Goal: Task Accomplishment & Management: Use online tool/utility

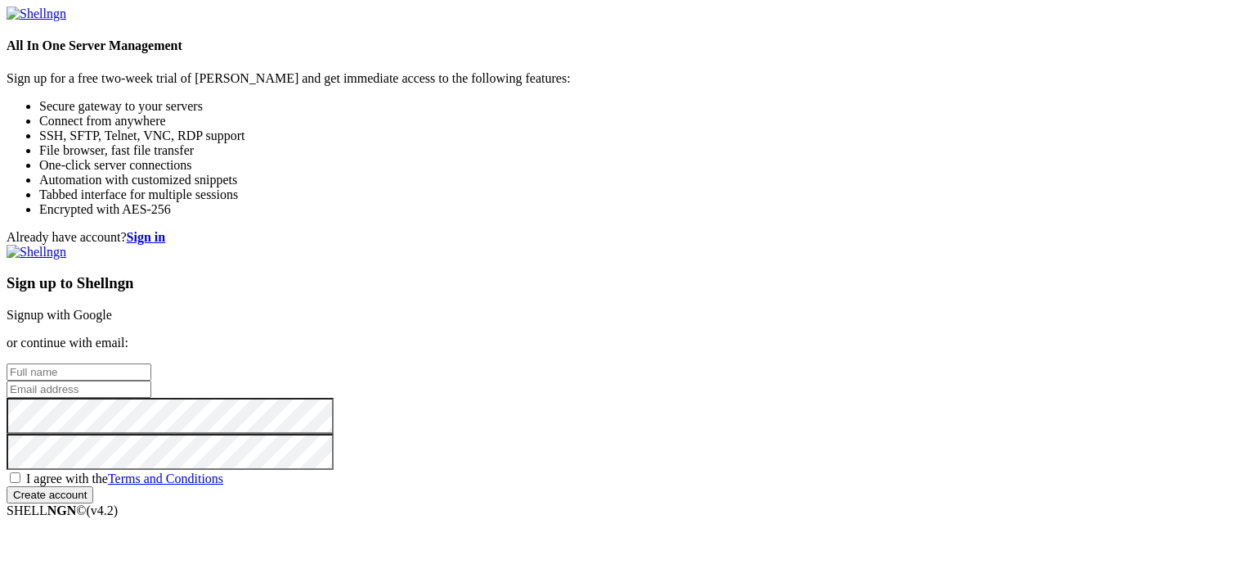
click at [515, 230] on div "Already have account? Sign in Sign up to Shellngn Signup with Google or continu…" at bounding box center [628, 366] width 1243 height 273
click at [112, 308] on link "Signup with Google" at bounding box center [60, 315] width 106 height 14
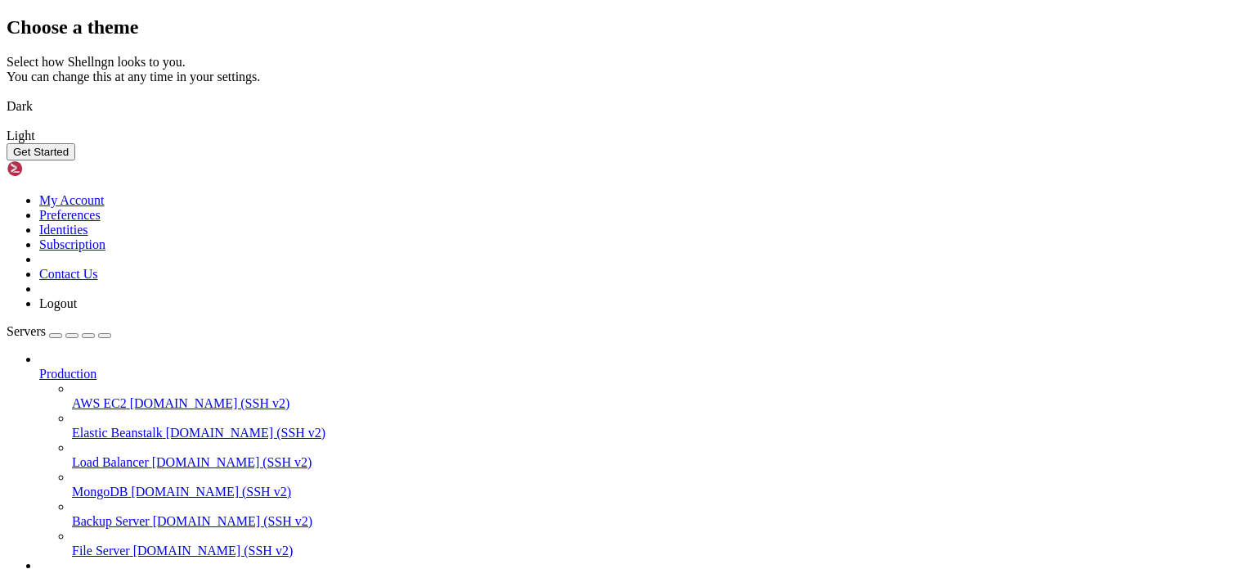
click at [75, 160] on button "Get Started" at bounding box center [41, 151] width 69 height 17
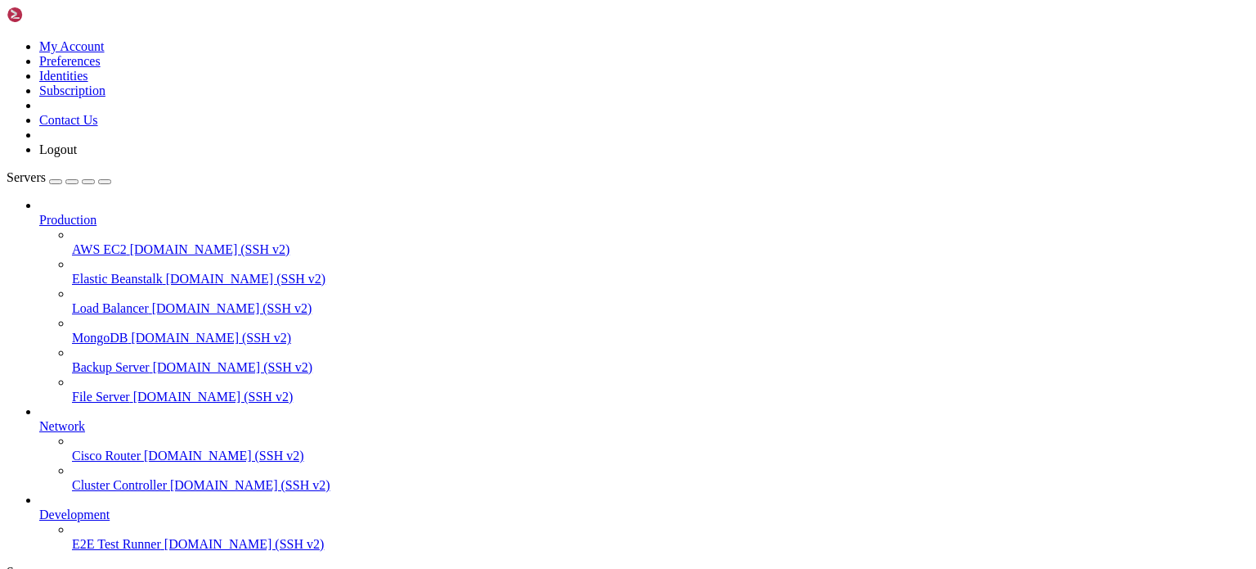
click at [56, 182] on div "button" at bounding box center [56, 182] width 0 height 0
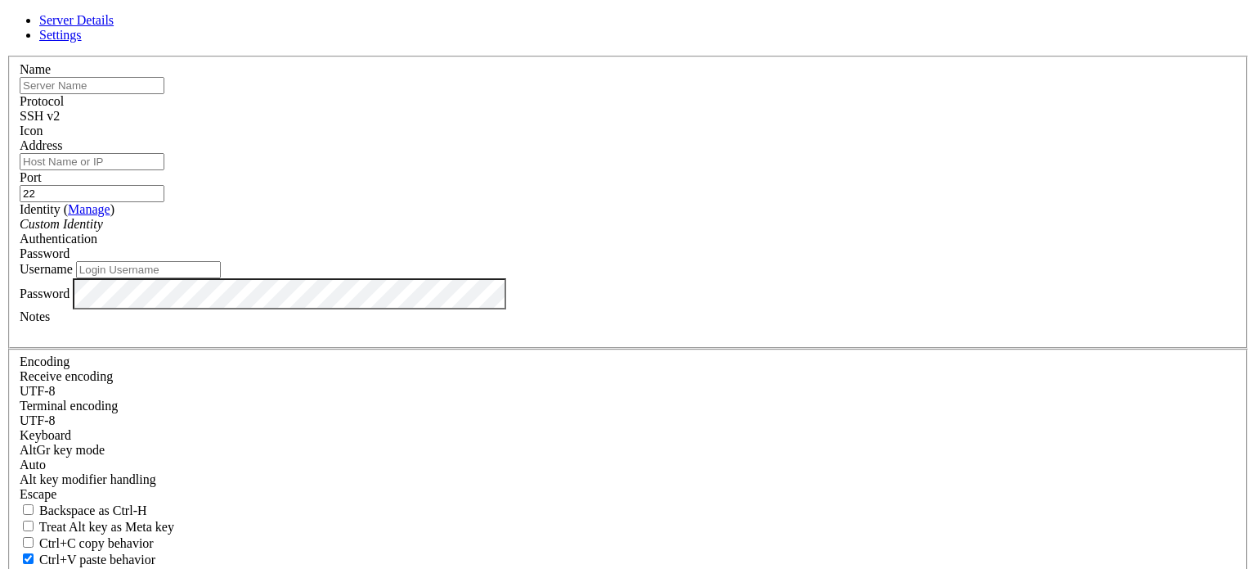
click at [7, 56] on icon at bounding box center [7, 56] width 0 height 0
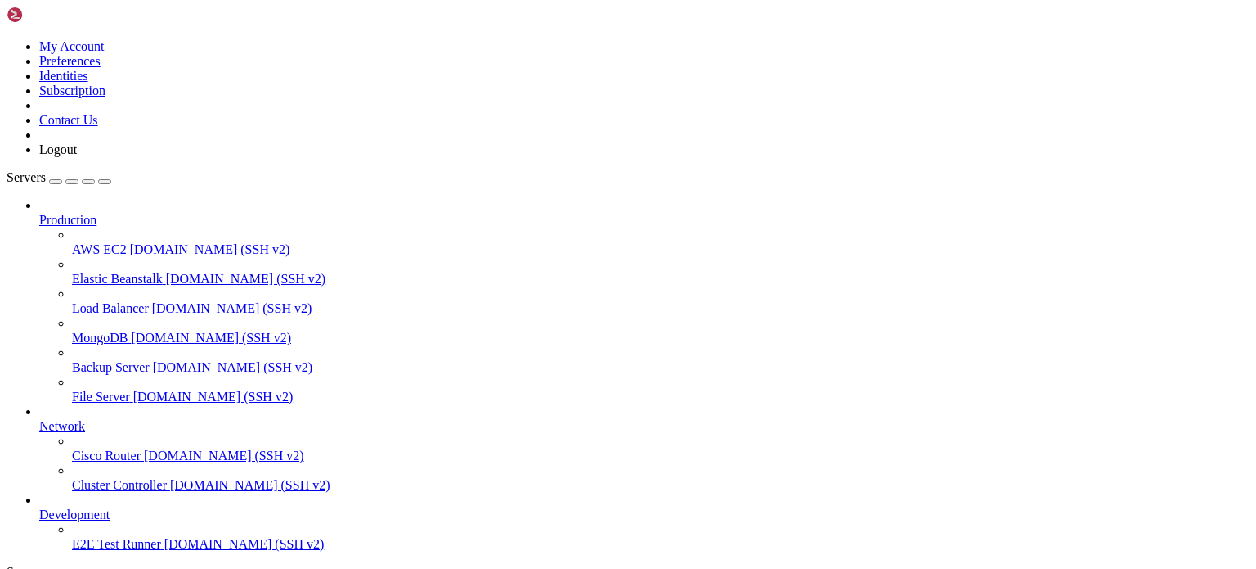
click at [7, 39] on link at bounding box center [7, 39] width 0 height 0
click at [77, 156] on link "Logout" at bounding box center [58, 149] width 38 height 14
